Goal: Task Accomplishment & Management: Complete application form

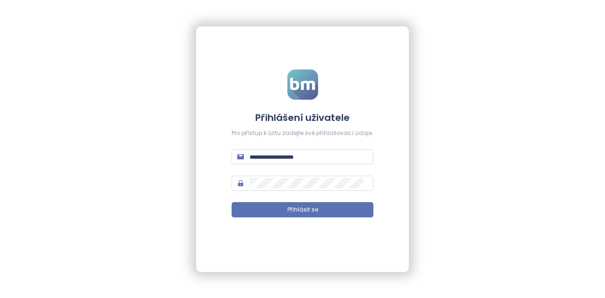
type input "**********"
click at [317, 242] on div "**********" at bounding box center [302, 149] width 213 height 246
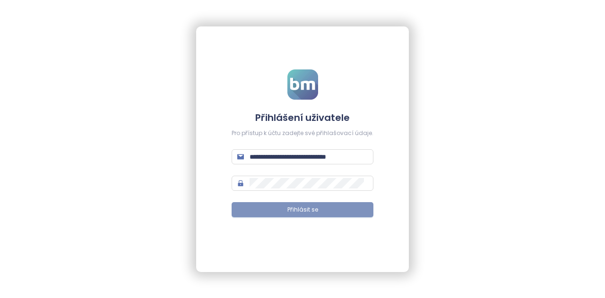
click at [314, 206] on span "Přihlásit se" at bounding box center [302, 210] width 31 height 9
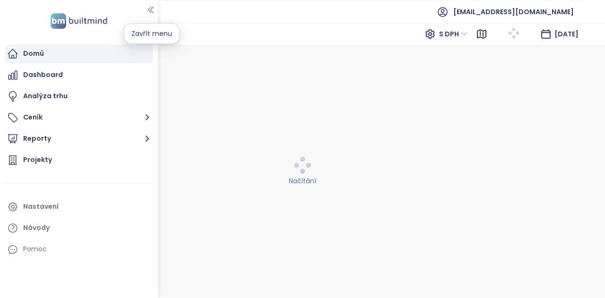
click at [148, 11] on icon "button" at bounding box center [150, 9] width 9 height 9
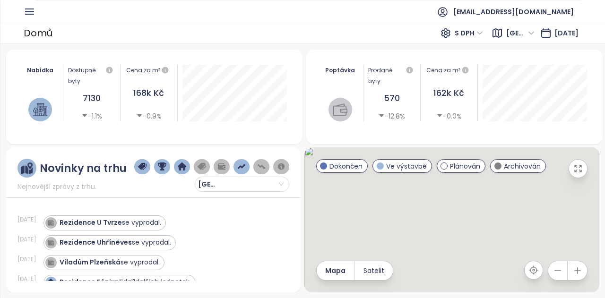
click at [26, 10] on icon "button" at bounding box center [30, 12] width 12 height 12
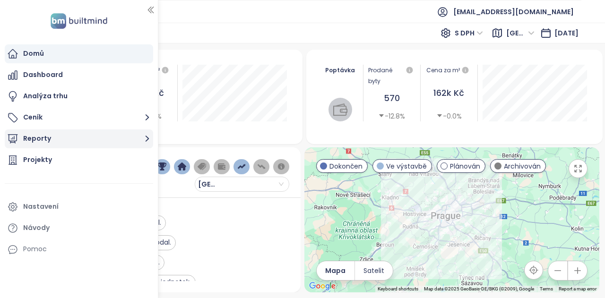
click at [42, 145] on button "Reporty" at bounding box center [79, 139] width 148 height 19
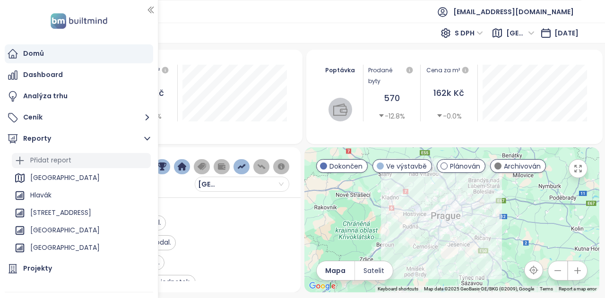
click at [37, 162] on div "Přidat report" at bounding box center [50, 161] width 41 height 12
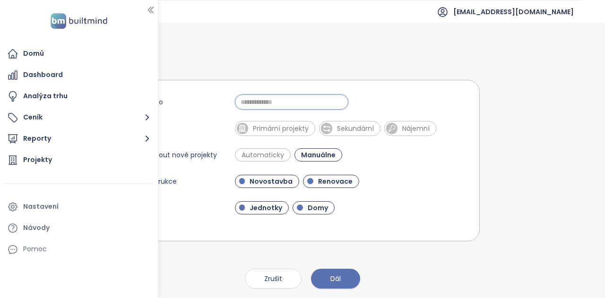
click at [264, 98] on input "Jméno" at bounding box center [291, 102] width 113 height 15
click at [287, 104] on input "*******" at bounding box center [291, 102] width 113 height 15
type input "*******"
click at [270, 154] on span "Automaticky" at bounding box center [263, 154] width 52 height 9
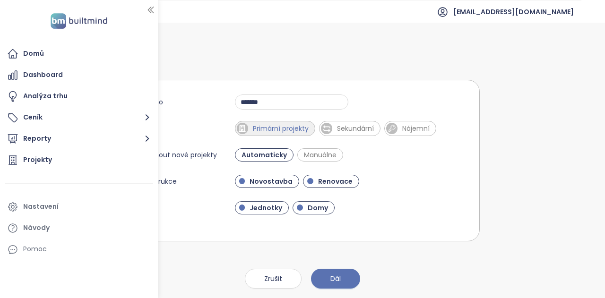
click at [290, 130] on span "Primární projekty" at bounding box center [280, 128] width 65 height 9
click at [325, 182] on span "Renovace" at bounding box center [335, 181] width 44 height 9
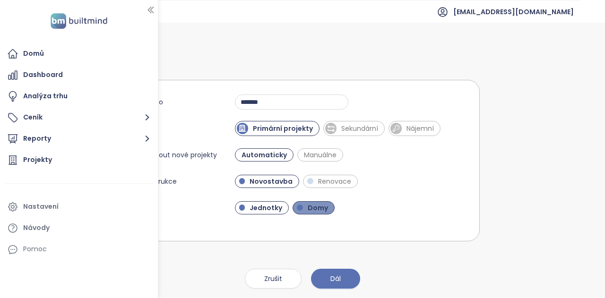
click at [306, 206] on span "Domy" at bounding box center [318, 207] width 30 height 9
click at [332, 273] on button "Dál" at bounding box center [335, 279] width 49 height 20
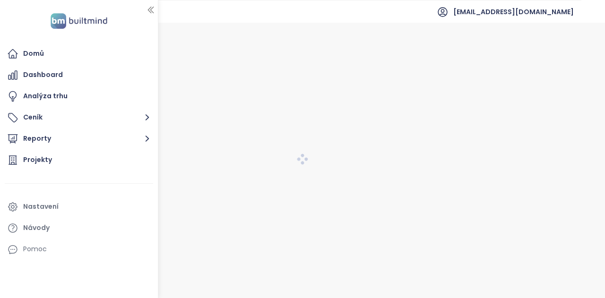
click at [150, 9] on icon "button" at bounding box center [150, 10] width 5 height 6
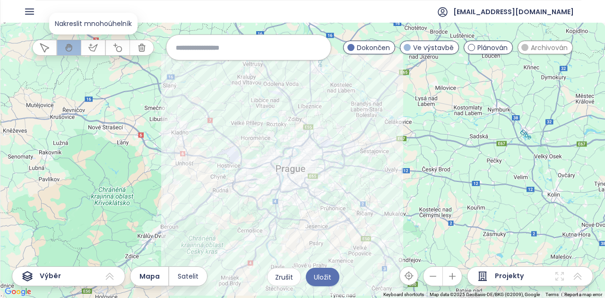
click at [85, 50] on button "button" at bounding box center [93, 47] width 24 height 15
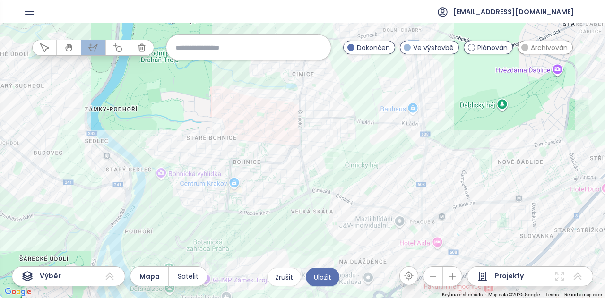
drag, startPoint x: 286, startPoint y: 141, endPoint x: 283, endPoint y: 194, distance: 53.0
click at [283, 194] on div at bounding box center [302, 161] width 605 height 276
click at [131, 131] on div at bounding box center [302, 161] width 605 height 276
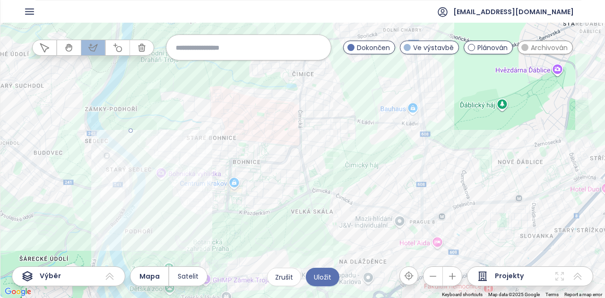
click at [165, 209] on div at bounding box center [302, 161] width 605 height 276
click at [193, 226] on div at bounding box center [302, 161] width 605 height 276
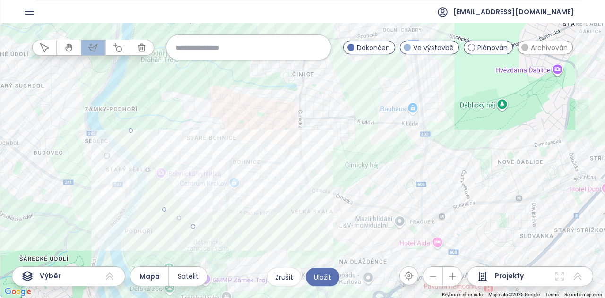
click at [296, 212] on div at bounding box center [302, 161] width 605 height 276
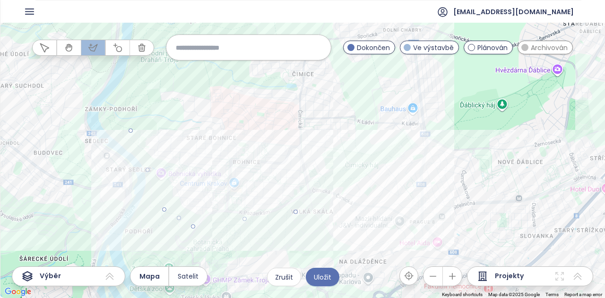
click at [340, 181] on div at bounding box center [302, 161] width 605 height 276
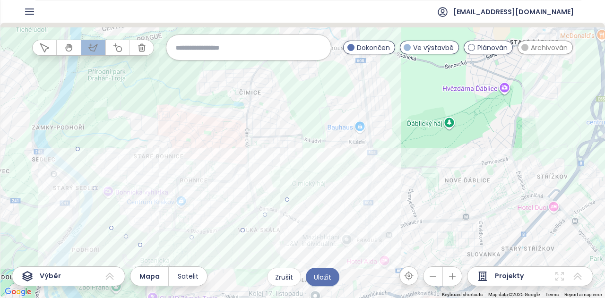
drag, startPoint x: 357, startPoint y: 171, endPoint x: 303, endPoint y: 190, distance: 57.4
click at [303, 190] on div at bounding box center [302, 161] width 605 height 276
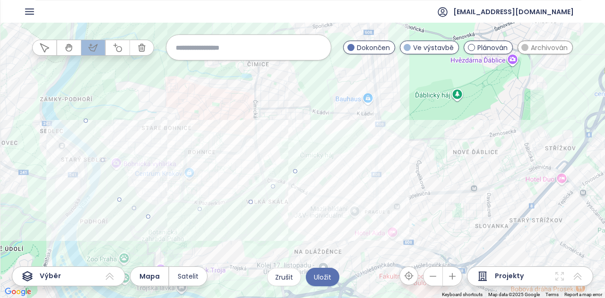
drag, startPoint x: 325, startPoint y: 172, endPoint x: 331, endPoint y: 136, distance: 36.0
click at [331, 136] on div at bounding box center [302, 161] width 605 height 276
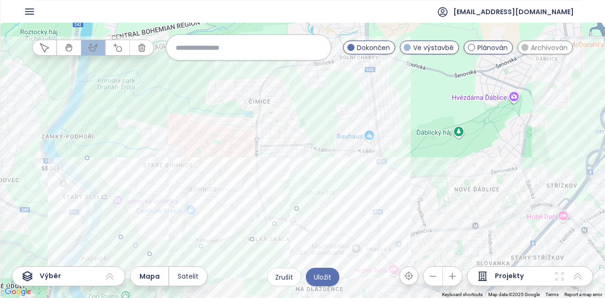
drag, startPoint x: 331, startPoint y: 136, endPoint x: 333, endPoint y: 189, distance: 52.5
click at [333, 189] on div at bounding box center [302, 161] width 605 height 276
click at [335, 184] on div at bounding box center [302, 161] width 605 height 276
click at [303, 82] on div at bounding box center [302, 161] width 605 height 276
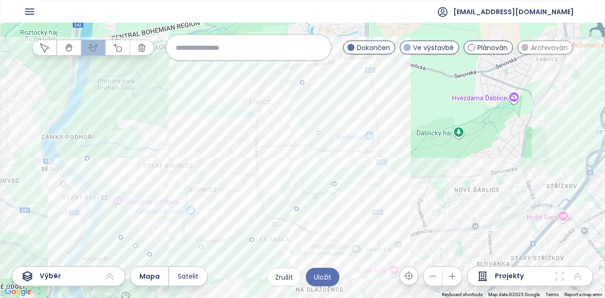
click at [119, 83] on div at bounding box center [302, 161] width 605 height 276
click at [86, 156] on div at bounding box center [302, 161] width 605 height 276
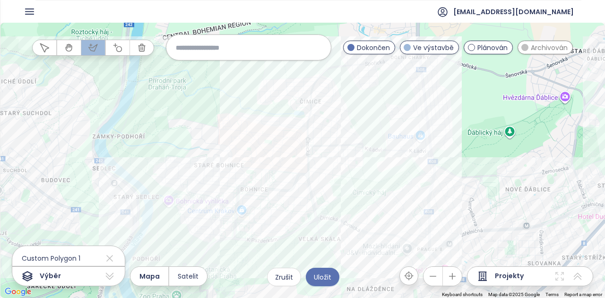
drag, startPoint x: 258, startPoint y: 83, endPoint x: 310, endPoint y: 82, distance: 52.0
click at [310, 82] on div at bounding box center [302, 161] width 605 height 276
click at [328, 279] on span "Uložit" at bounding box center [322, 277] width 17 height 10
